Goal: Complete application form

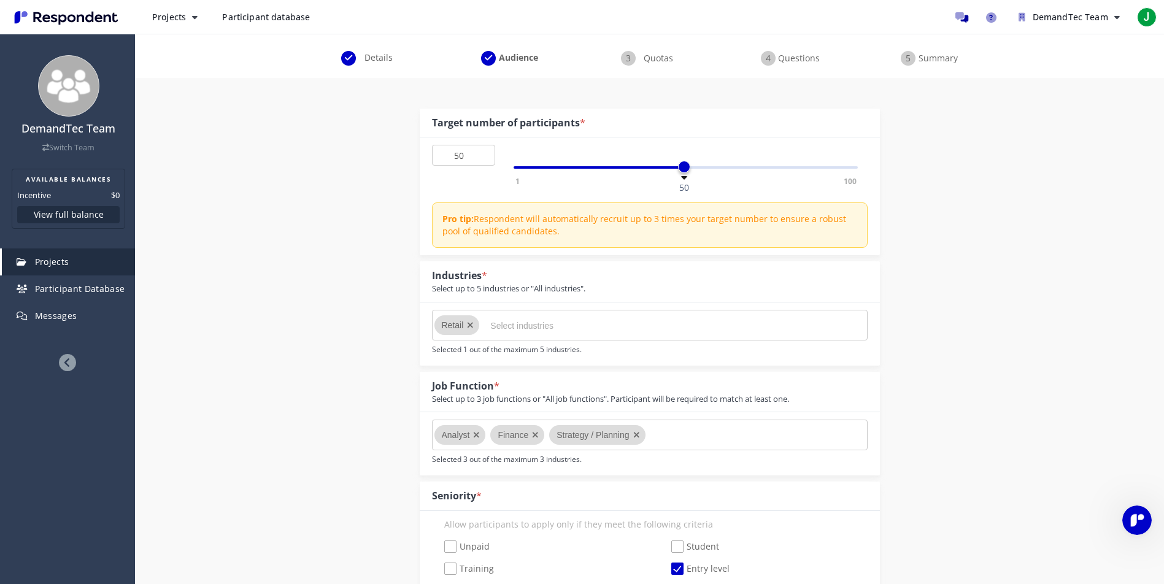
scroll to position [150, 0]
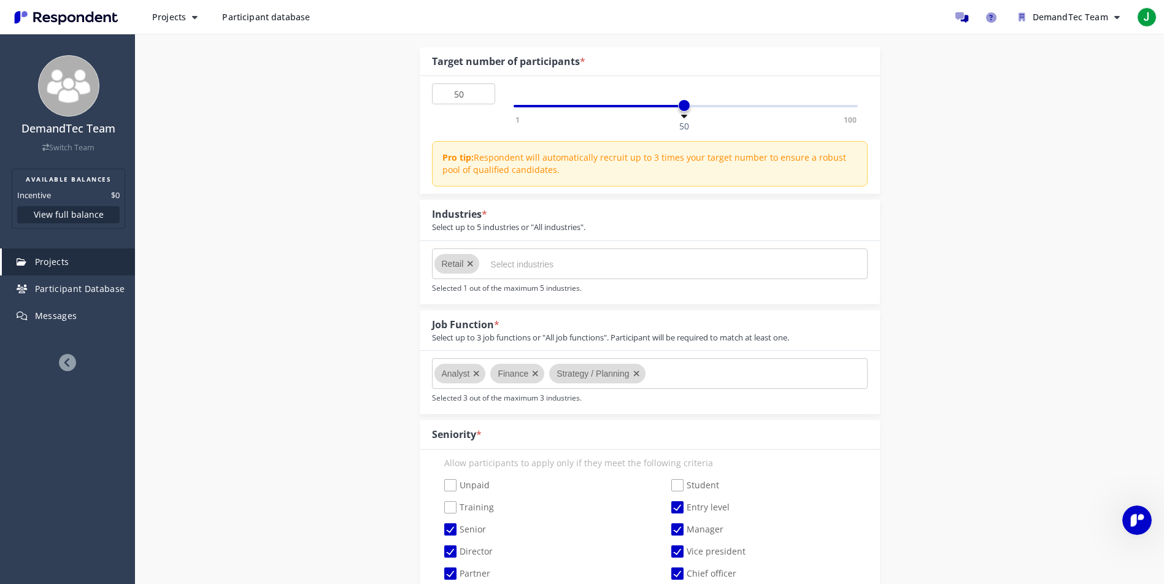
click at [470, 261] on icon "Remove Retail" at bounding box center [470, 263] width 7 height 9
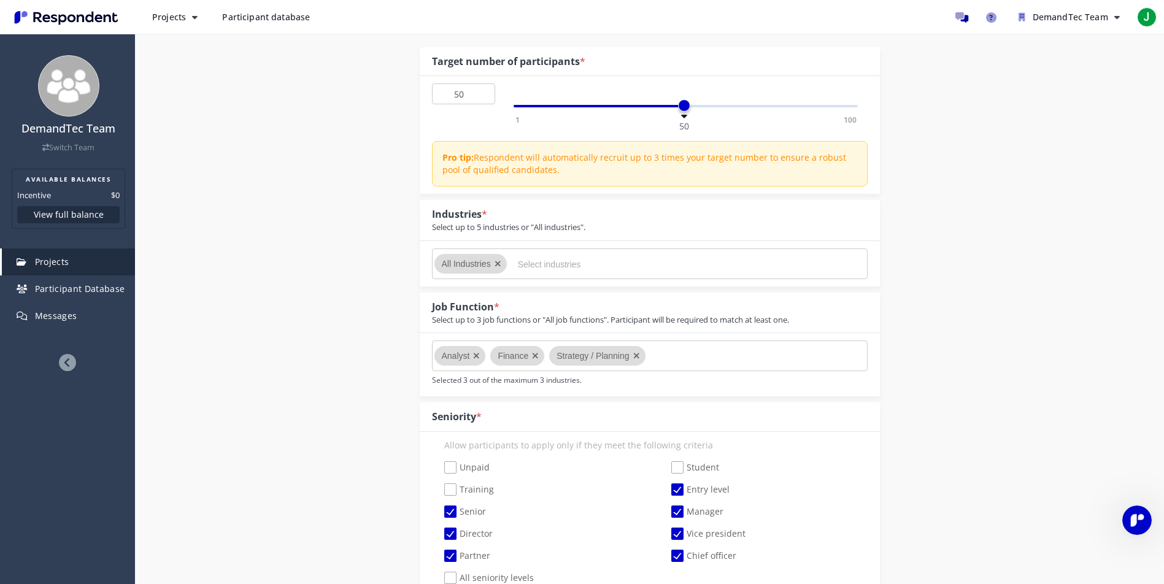
click at [548, 265] on input "Select industries" at bounding box center [610, 264] width 184 height 21
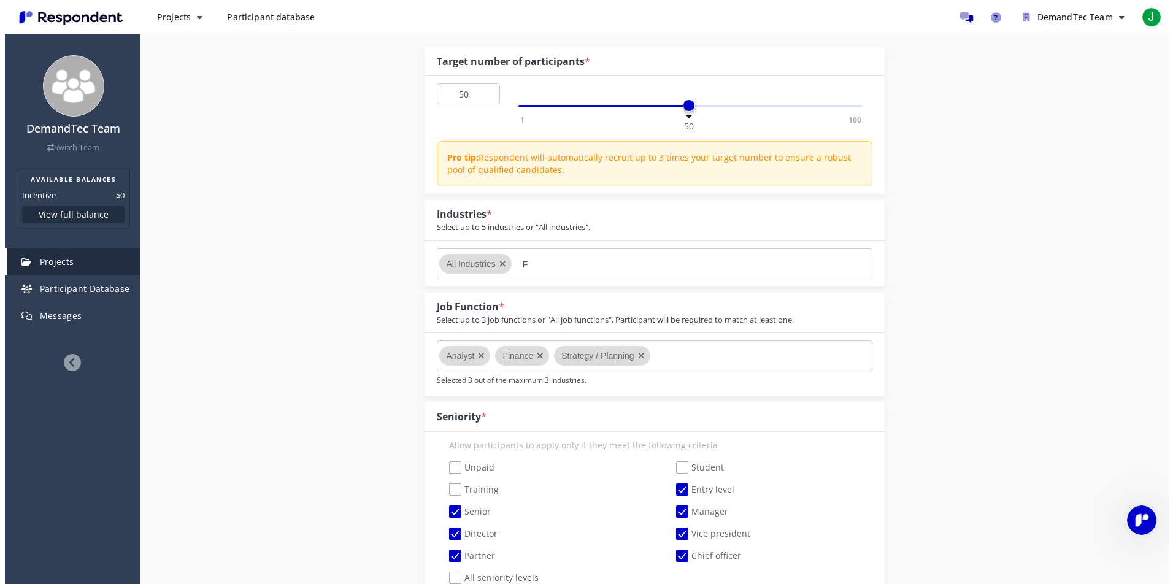
scroll to position [0, 0]
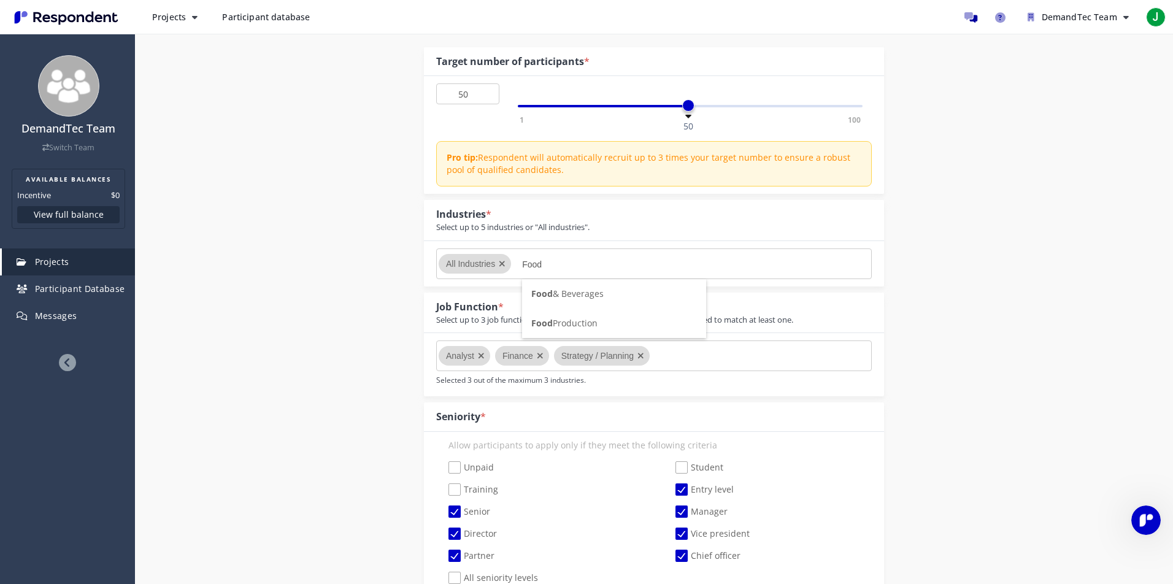
type input "Food"
click at [570, 294] on span "Food & Beverages" at bounding box center [567, 294] width 72 height 12
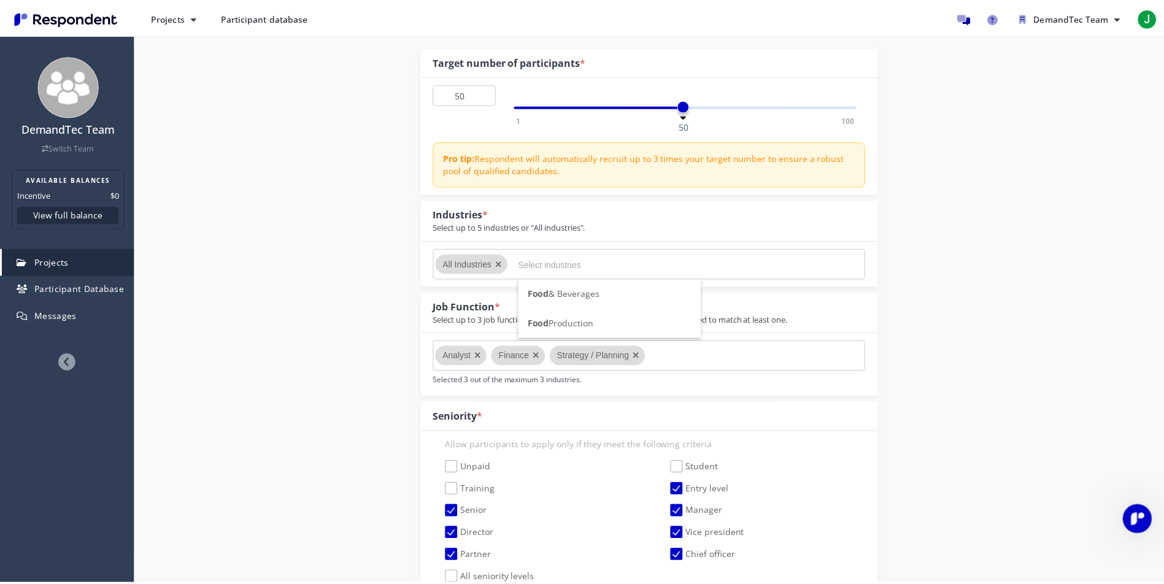
scroll to position [150, 0]
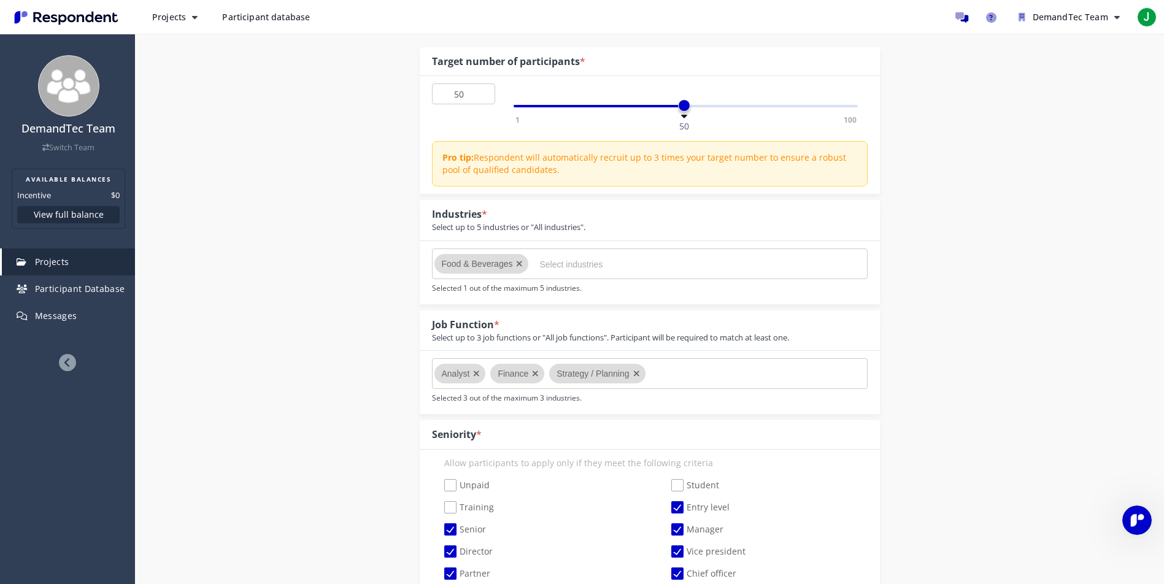
click at [532, 373] on icon "Remove Finance" at bounding box center [535, 373] width 7 height 9
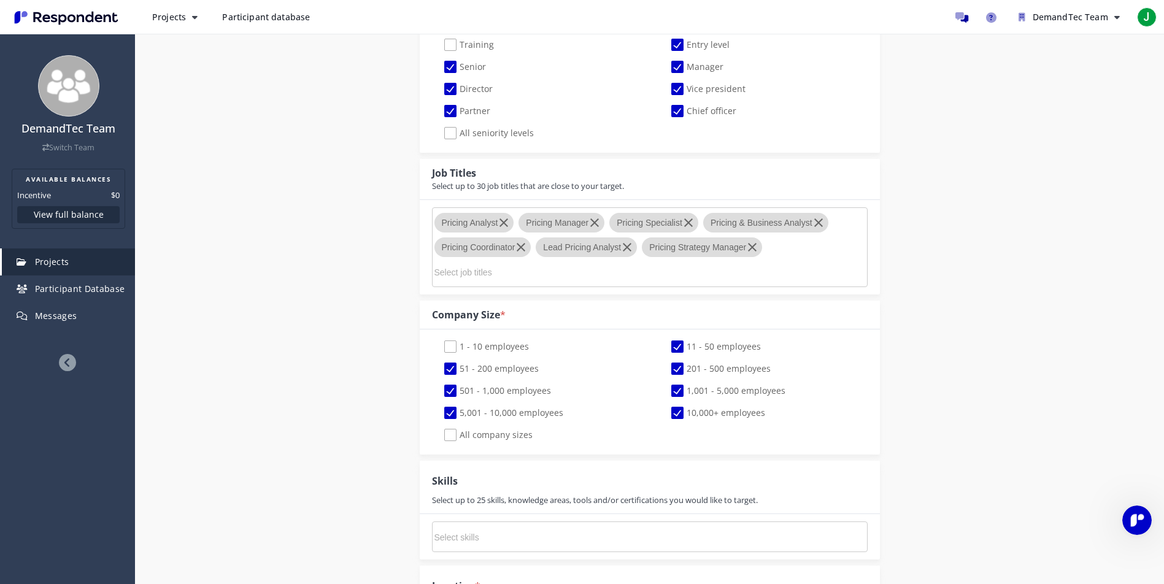
scroll to position [704, 0]
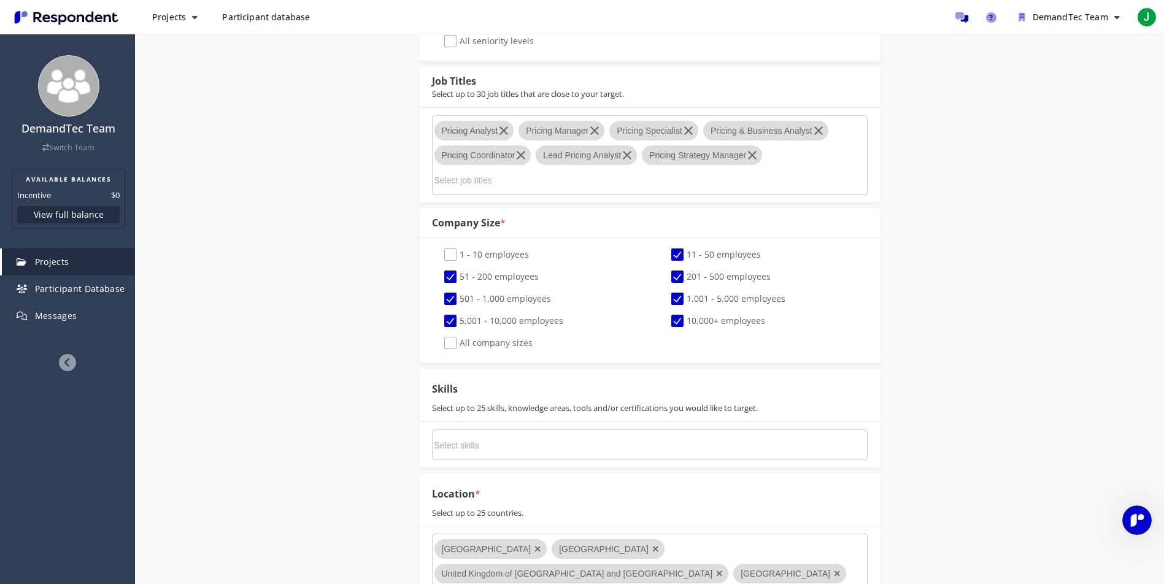
click at [673, 251] on span "11 - 50 employees" at bounding box center [716, 255] width 90 height 15
click at [667, 251] on input "11 - 50 employees" at bounding box center [663, 255] width 8 height 8
checkbox input "false"
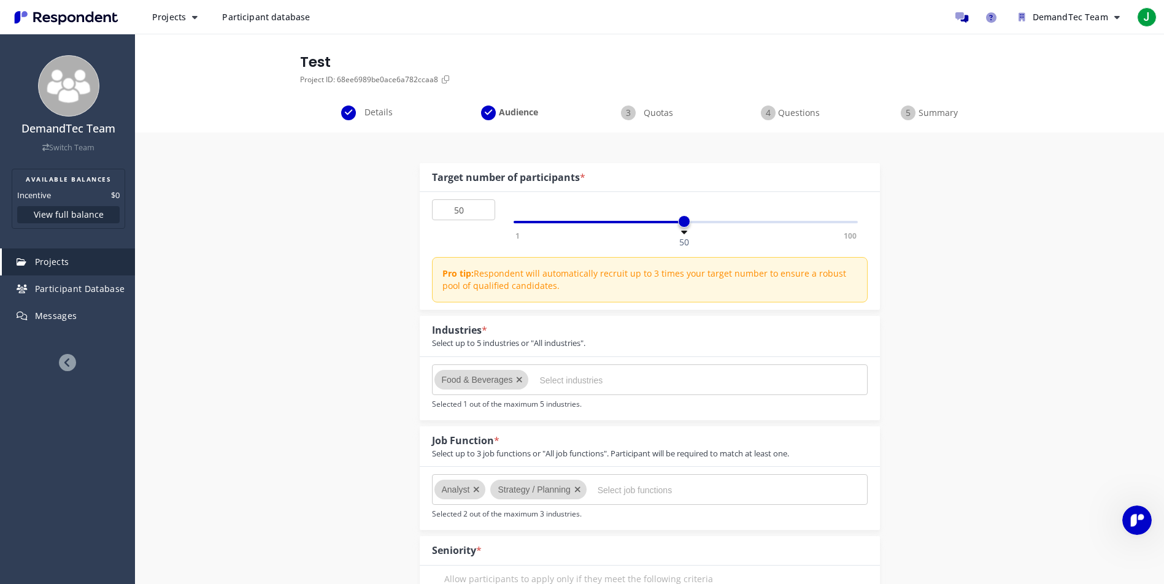
scroll to position [0, 0]
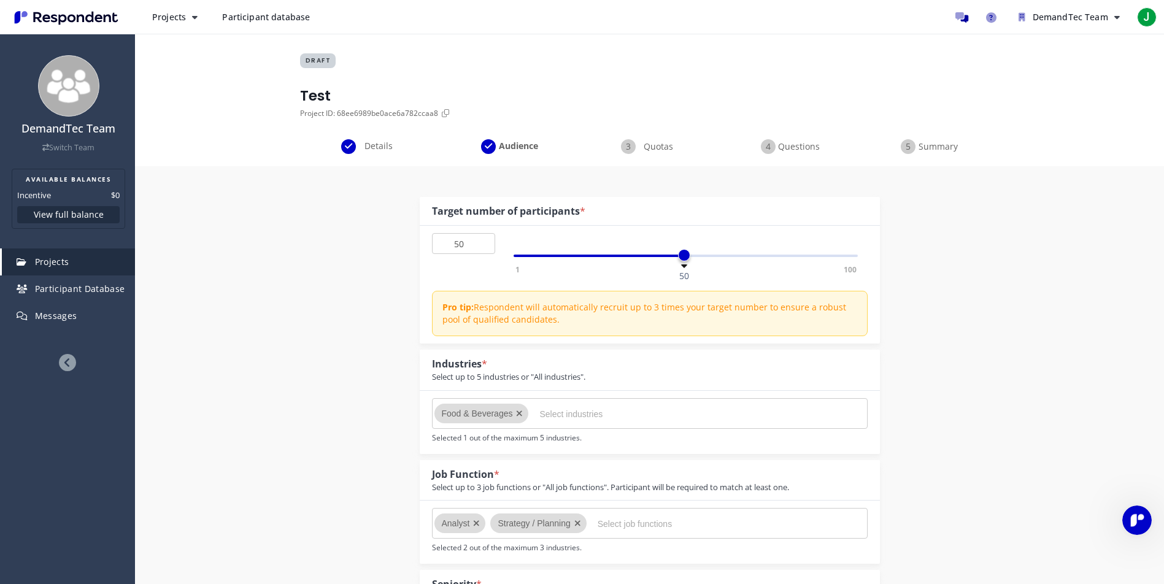
click at [926, 142] on span "Summary" at bounding box center [938, 146] width 40 height 12
